Goal: Check status: Check status

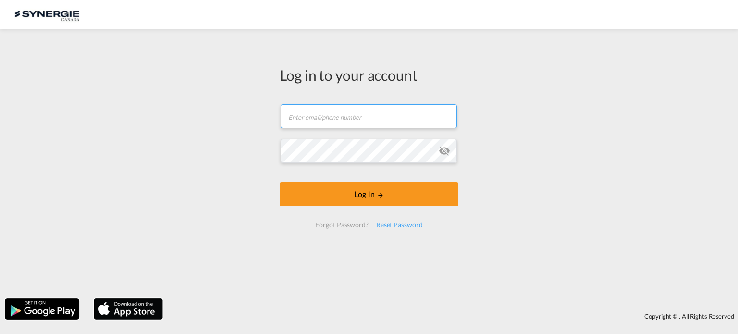
click at [382, 121] on form "Email field is required Password field is required Log In Forgot Password? Rese…" at bounding box center [369, 166] width 179 height 143
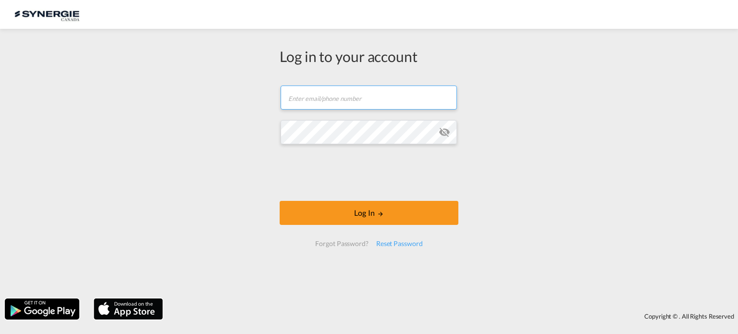
click at [371, 104] on input "text" at bounding box center [369, 98] width 176 height 24
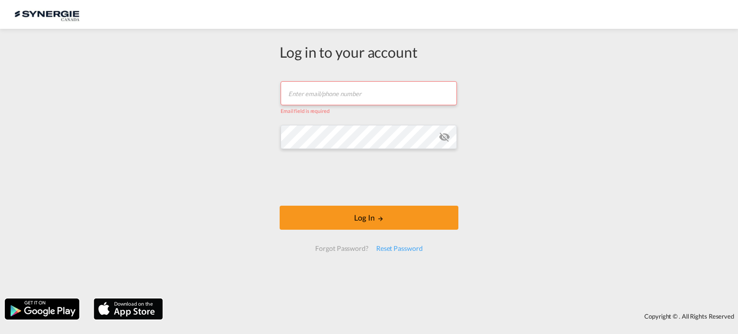
click at [161, 143] on div "Log in to your account Email field is required Password field is required Log I…" at bounding box center [369, 164] width 738 height 260
click at [352, 99] on input "text" at bounding box center [369, 93] width 176 height 24
type input "[EMAIL_ADDRESS][DOMAIN_NAME]"
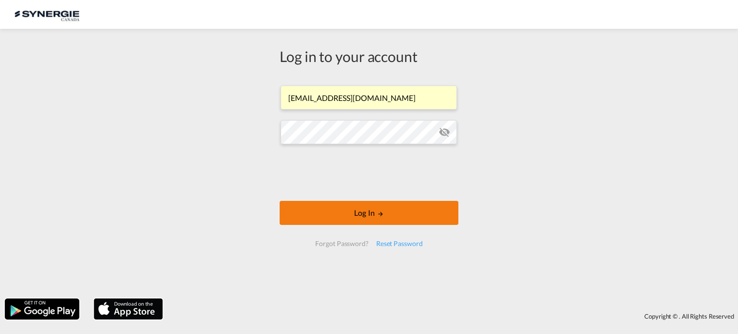
click at [390, 219] on button "Log In" at bounding box center [369, 213] width 179 height 24
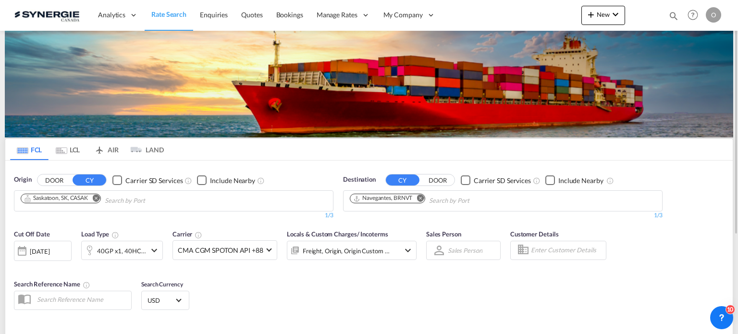
drag, startPoint x: 672, startPoint y: 16, endPoint x: 656, endPoint y: 21, distance: 17.0
click at [672, 17] on md-icon "icon-magnify" at bounding box center [674, 16] width 11 height 11
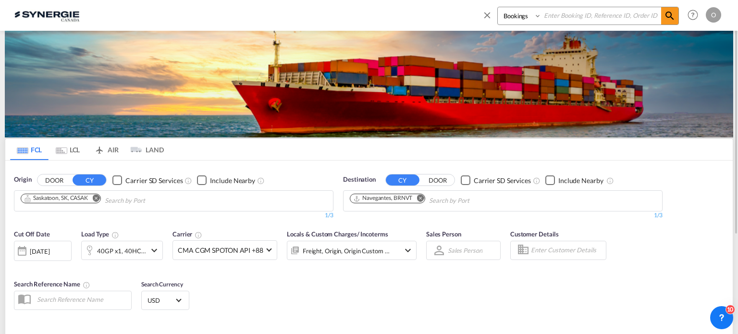
click at [512, 22] on select "Bookings Quotes Enquiries" at bounding box center [521, 15] width 46 height 17
select select "Quotes"
click at [498, 7] on select "Bookings Quotes Enquiries" at bounding box center [521, 15] width 46 height 17
paste input "SYC000013506"
type input "SYC000013506"
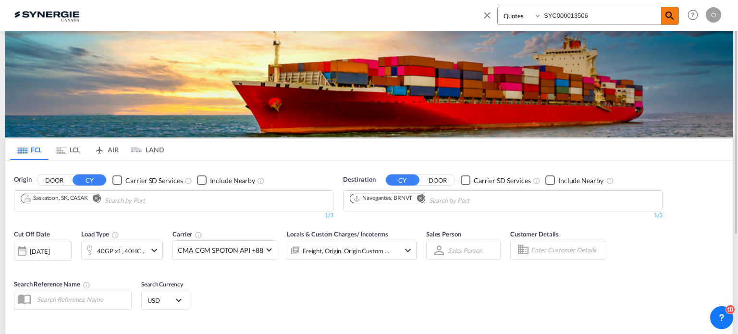
click at [665, 18] on md-icon "icon-magnify" at bounding box center [670, 16] width 12 height 12
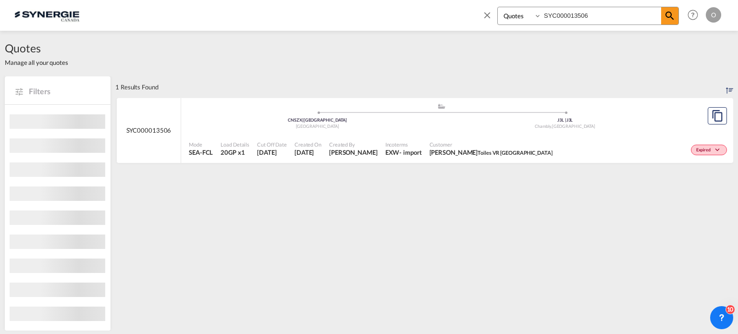
click at [495, 138] on div "Customer [PERSON_NAME] Toiles VR [GEOGRAPHIC_DATA]" at bounding box center [491, 149] width 131 height 24
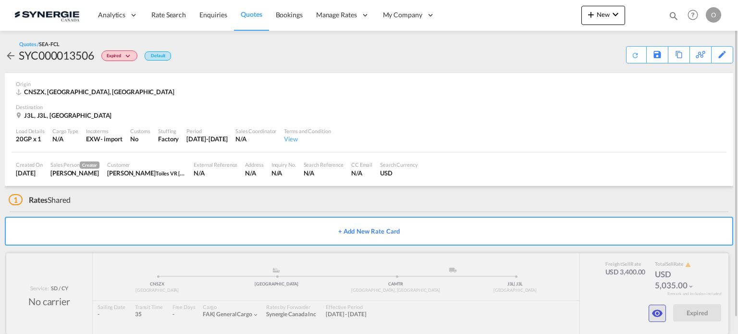
click at [650, 310] on button "button" at bounding box center [657, 313] width 17 height 17
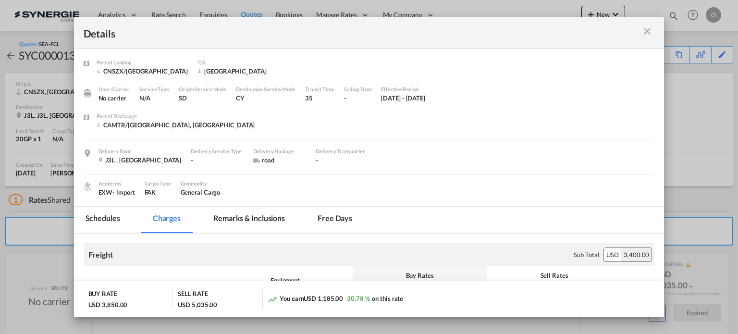
scroll to position [80, 0]
